Goal: Transaction & Acquisition: Purchase product/service

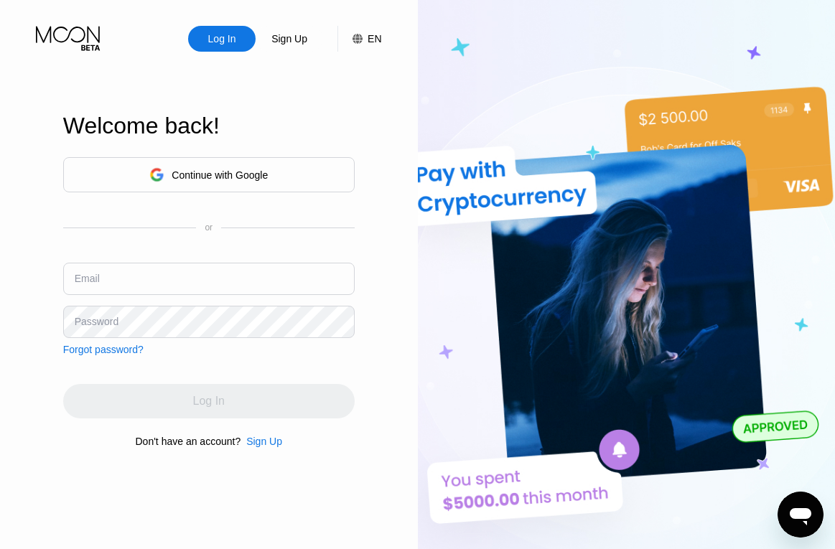
type input "[EMAIL_ADDRESS][DOMAIN_NAME]"
click at [131, 413] on div "Log In" at bounding box center [209, 401] width 292 height 34
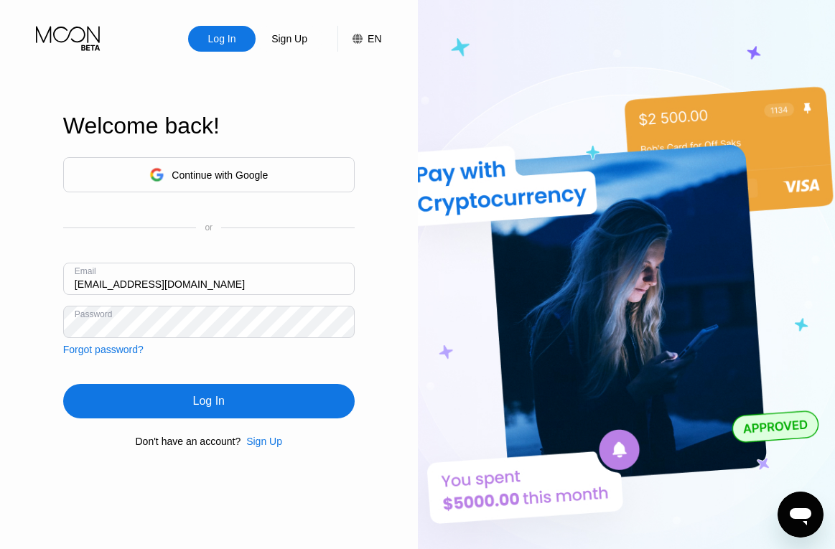
click at [134, 411] on div "Log In" at bounding box center [209, 401] width 292 height 34
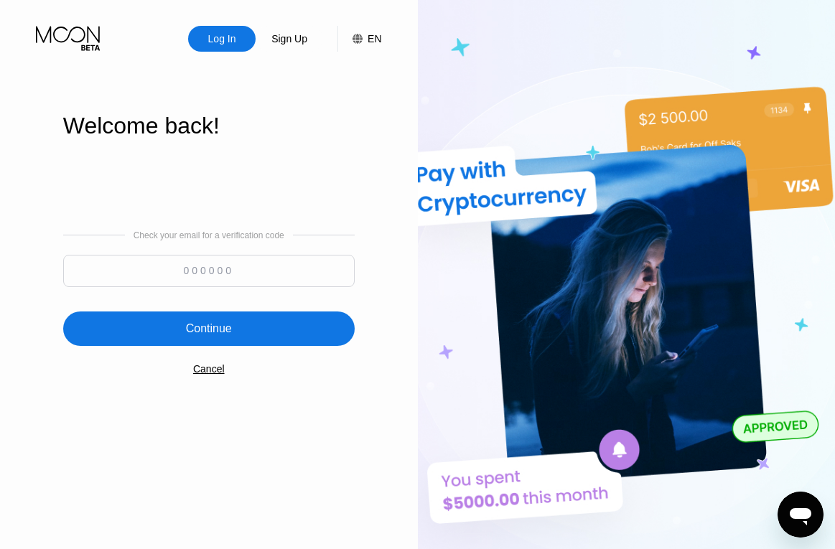
click at [214, 283] on input at bounding box center [209, 271] width 292 height 32
paste input "777934"
type input "777934"
click at [213, 319] on div "Continue" at bounding box center [209, 329] width 292 height 34
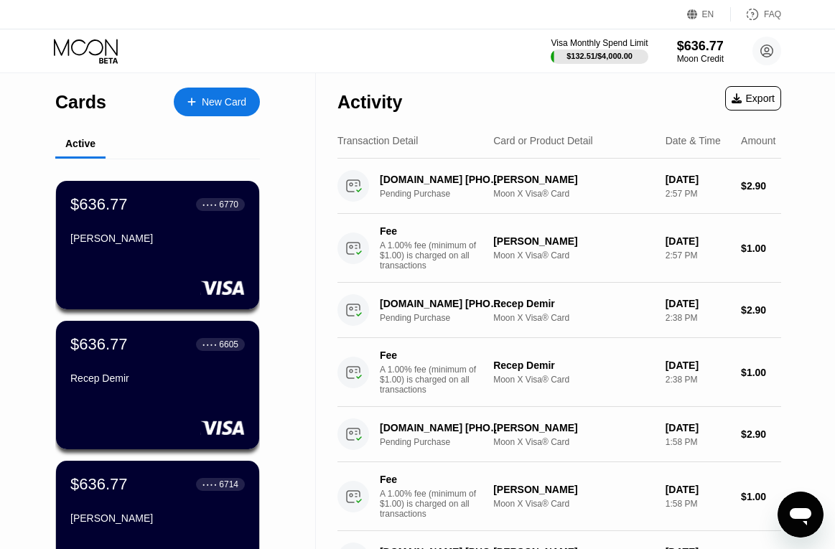
click at [218, 99] on div "New Card" at bounding box center [224, 102] width 45 height 12
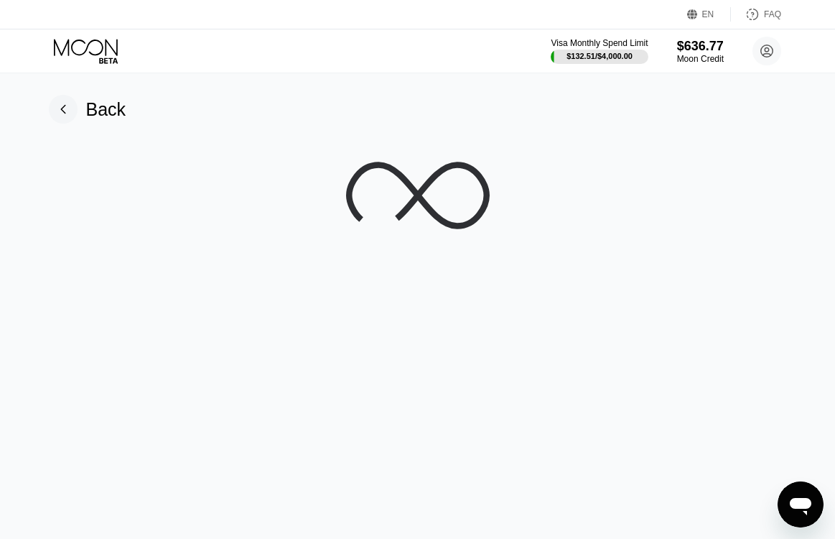
click at [55, 106] on rect at bounding box center [63, 109] width 29 height 29
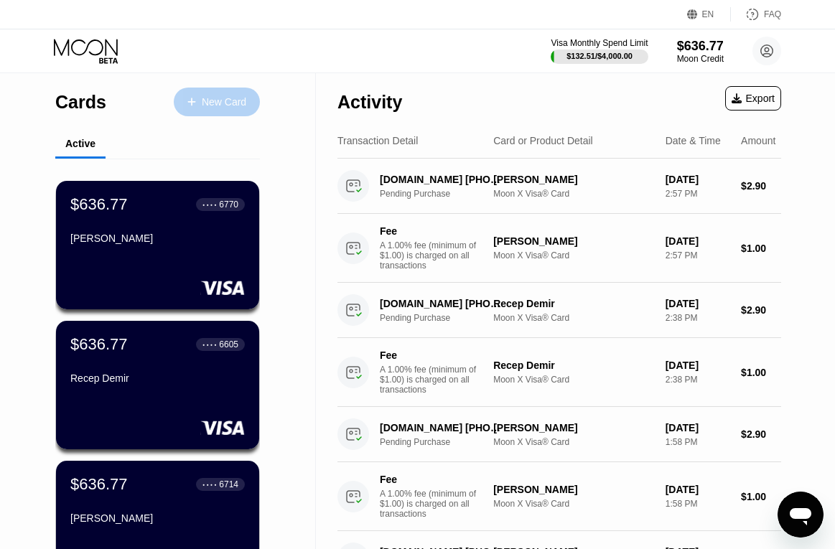
click at [209, 96] on div "New Card" at bounding box center [224, 102] width 45 height 12
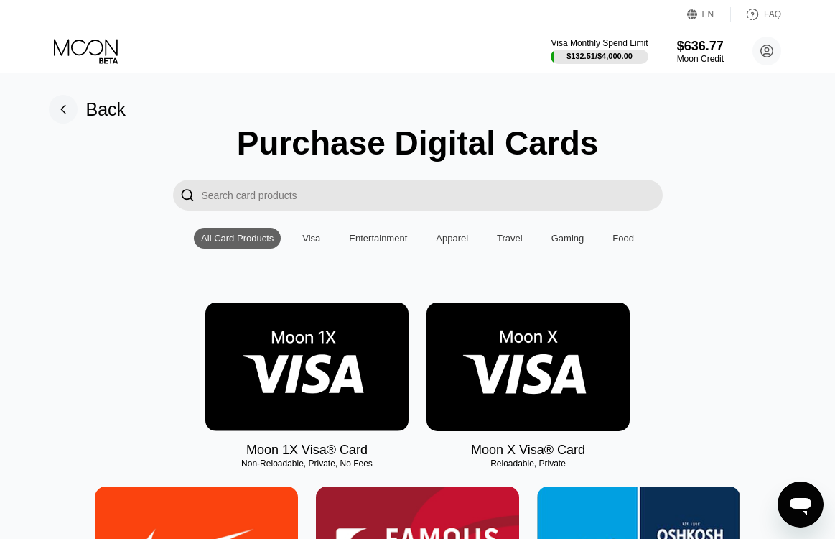
click at [491, 342] on img at bounding box center [528, 366] width 203 height 129
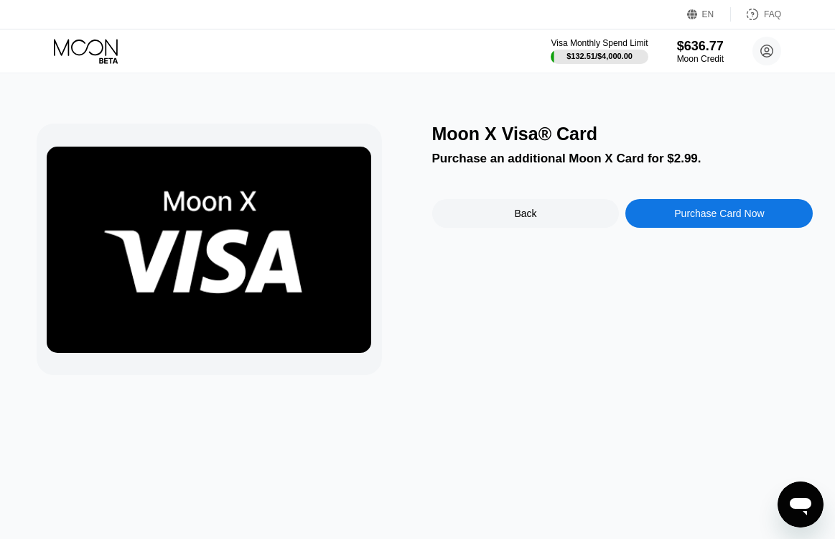
click at [722, 219] on div "Purchase Card Now" at bounding box center [719, 213] width 90 height 11
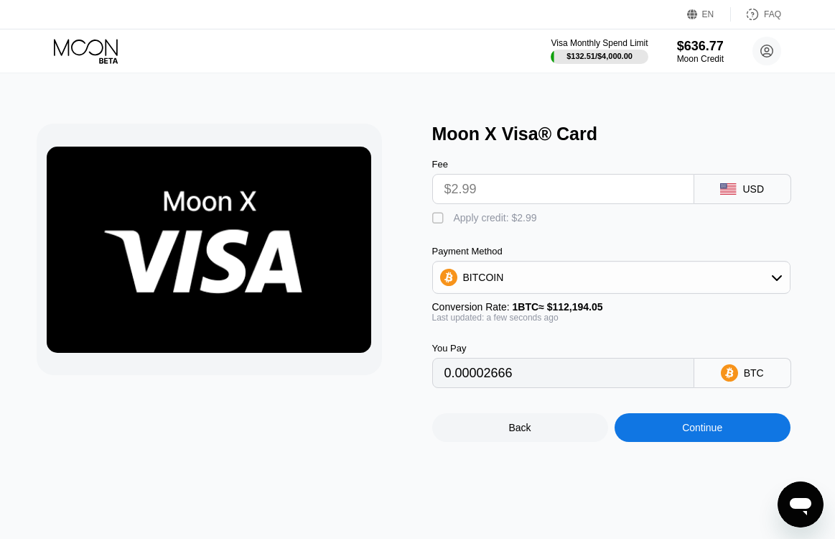
click at [439, 226] on div "" at bounding box center [439, 218] width 14 height 14
type input "0"
click at [736, 440] on div "Continue" at bounding box center [703, 427] width 176 height 29
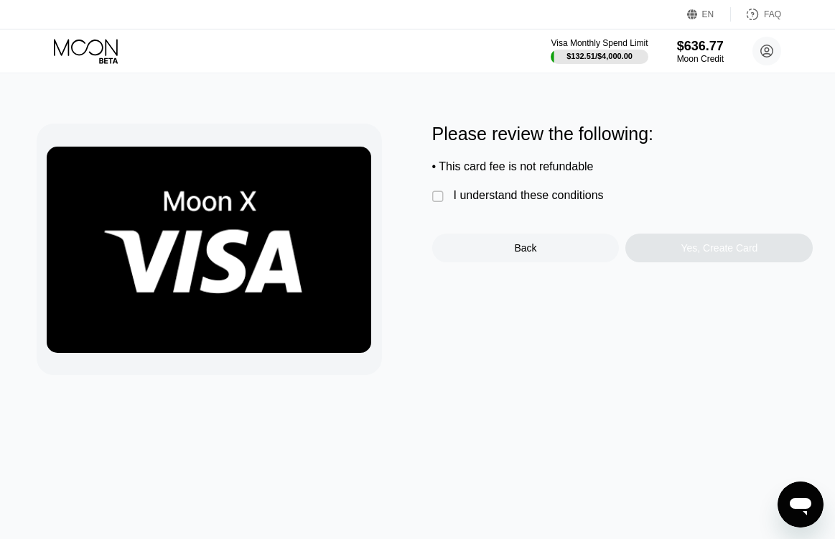
click at [445, 204] on div "" at bounding box center [439, 197] width 14 height 14
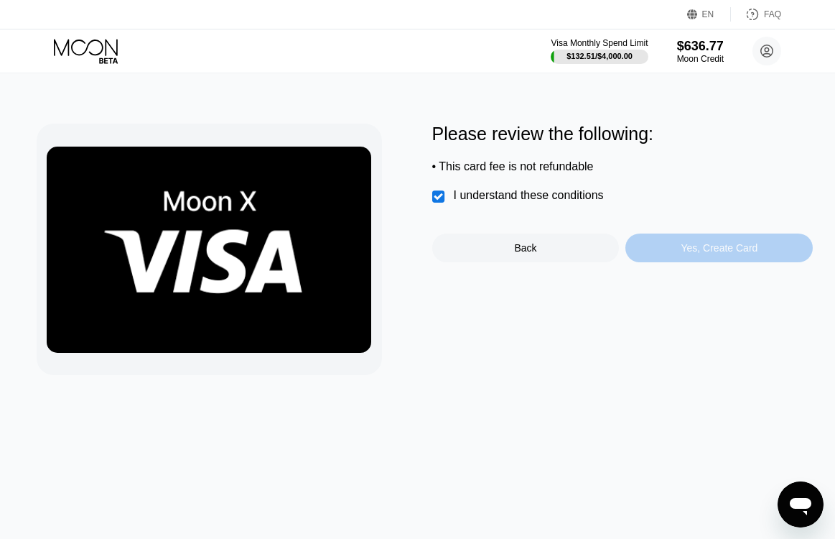
click at [743, 254] on div "Yes, Create Card" at bounding box center [719, 247] width 77 height 11
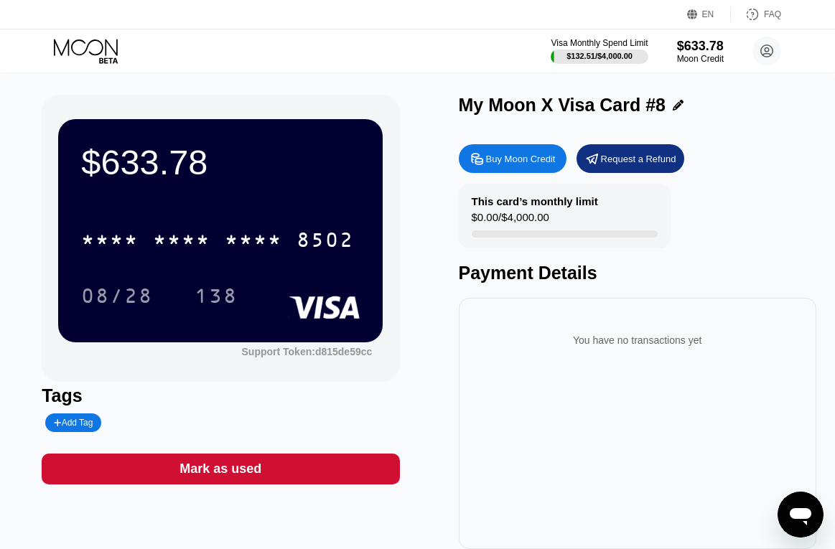
click at [673, 110] on icon at bounding box center [678, 105] width 11 height 11
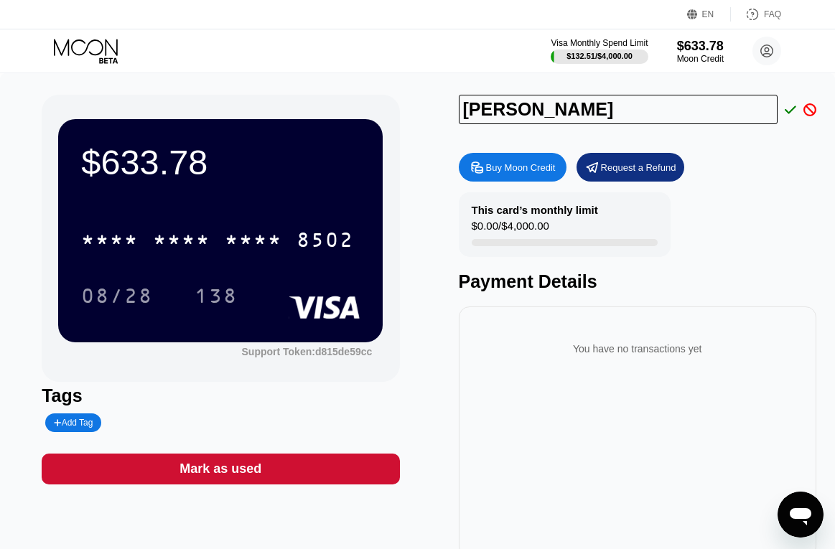
type input "[PERSON_NAME]"
click at [794, 110] on icon at bounding box center [790, 110] width 11 height 8
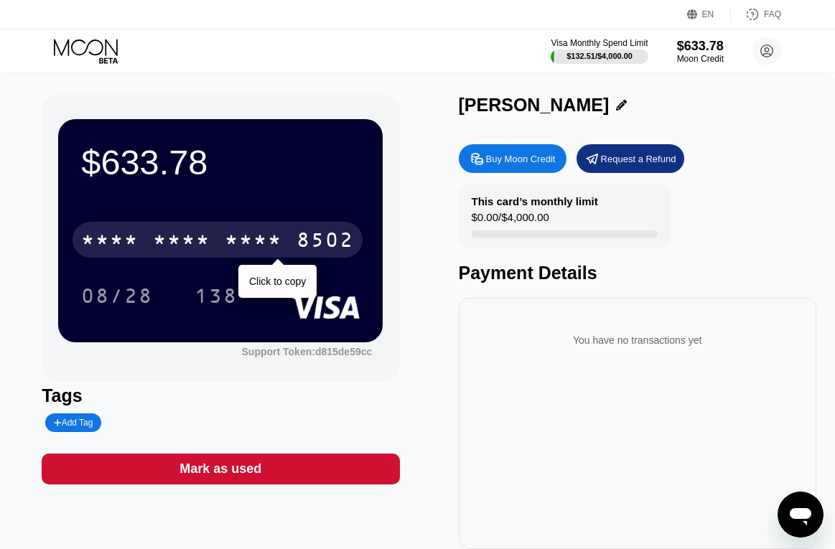
click at [279, 242] on div "* * * *" at bounding box center [253, 242] width 57 height 23
